Goal: Navigation & Orientation: Understand site structure

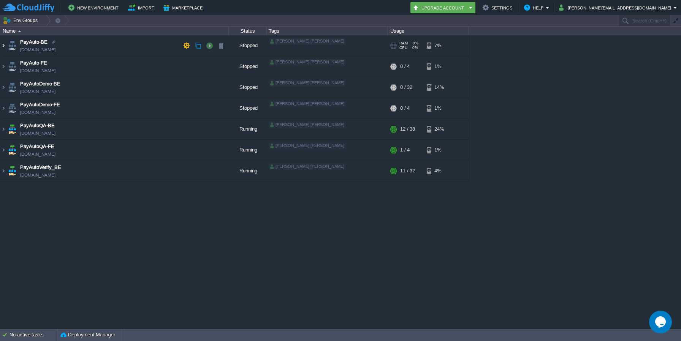
click at [3, 48] on img at bounding box center [3, 45] width 6 height 21
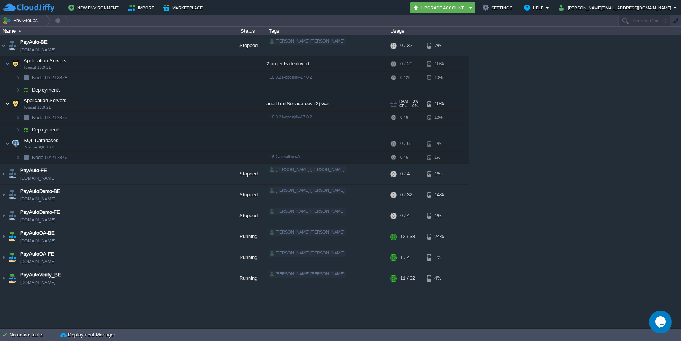
click at [9, 102] on img at bounding box center [7, 103] width 5 height 15
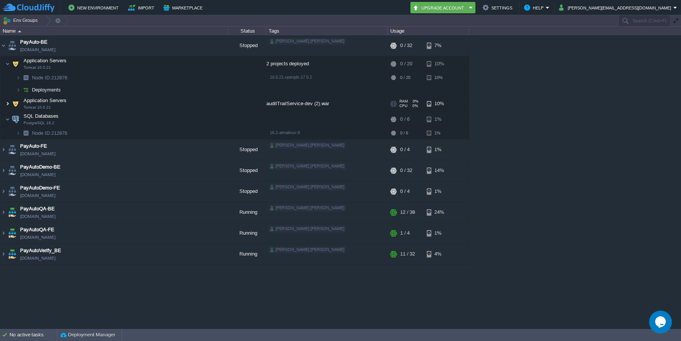
click at [9, 102] on img at bounding box center [7, 103] width 5 height 15
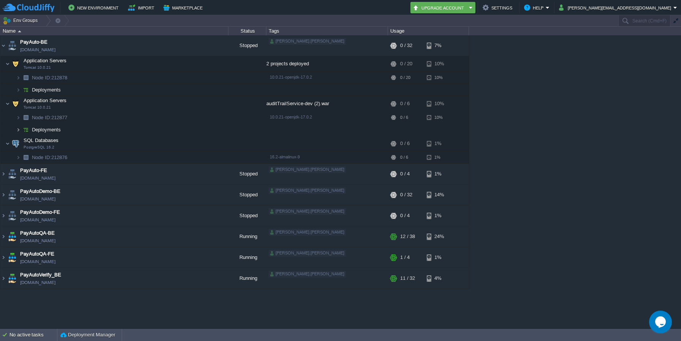
click at [18, 132] on img at bounding box center [18, 130] width 5 height 12
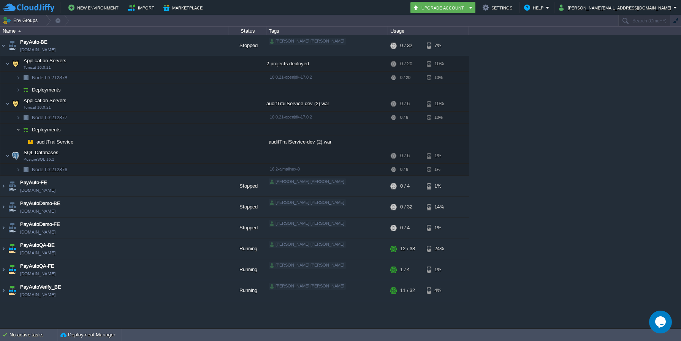
click at [18, 132] on img at bounding box center [18, 130] width 5 height 12
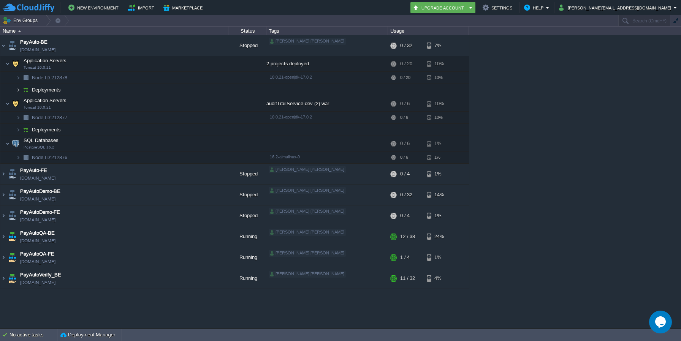
click at [16, 92] on img at bounding box center [18, 90] width 5 height 12
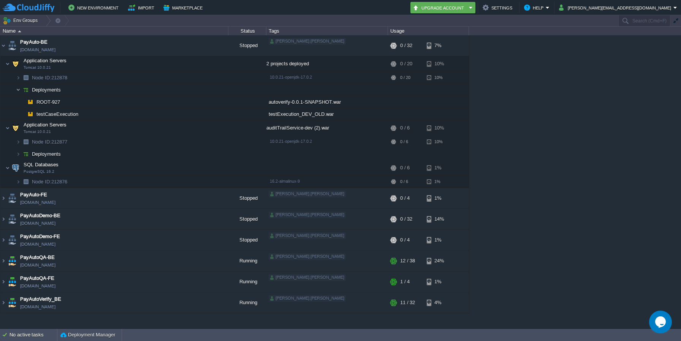
click at [16, 92] on img at bounding box center [18, 90] width 5 height 12
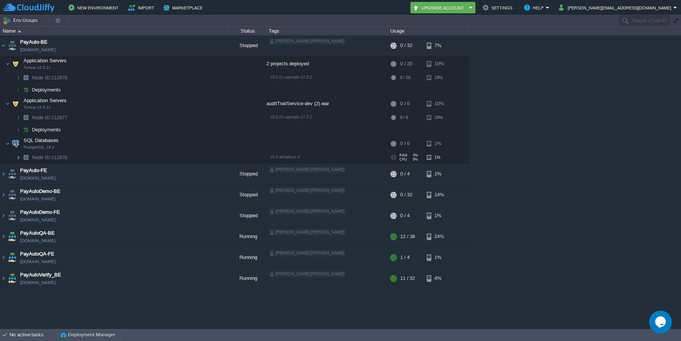
click at [17, 156] on img at bounding box center [18, 158] width 5 height 12
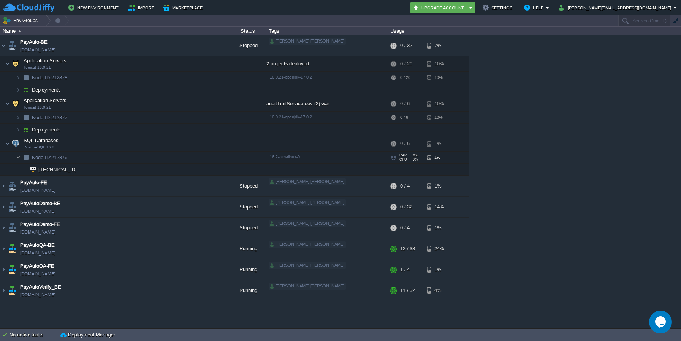
click at [17, 156] on img at bounding box center [18, 158] width 5 height 12
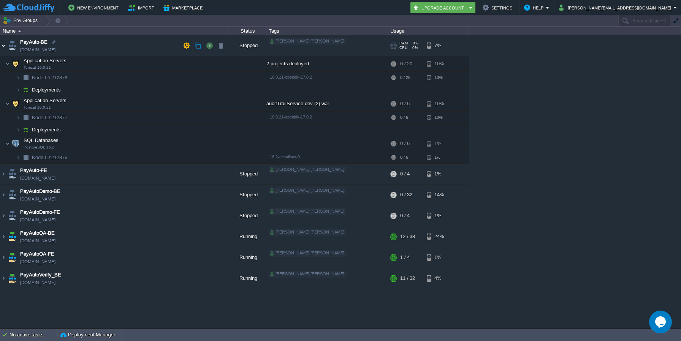
click at [2, 47] on img at bounding box center [3, 45] width 6 height 21
